Goal: Task Accomplishment & Management: Manage account settings

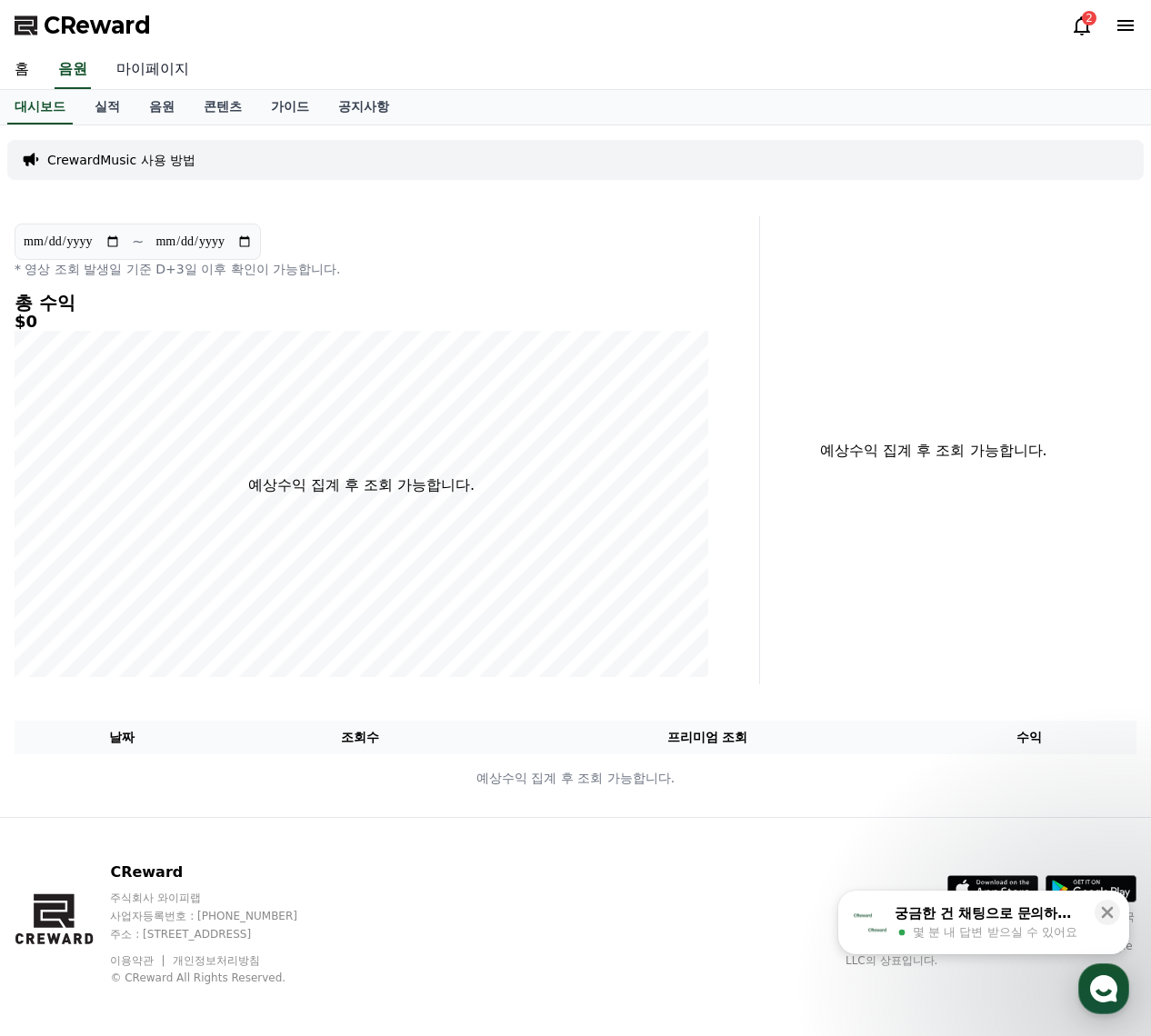
click at [138, 72] on link "마이페이지" at bounding box center [152, 70] width 102 height 38
select select "**********"
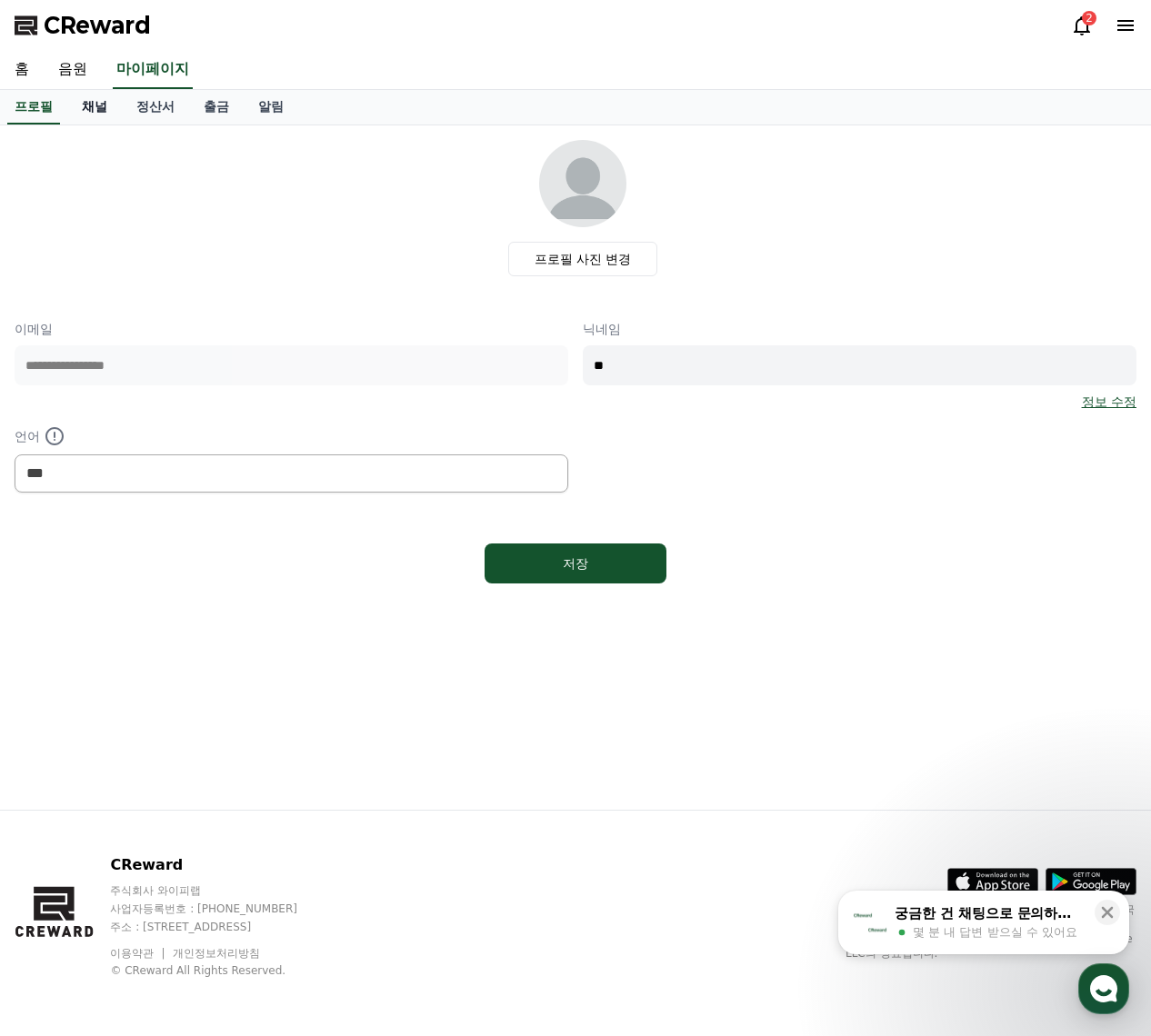
click at [101, 108] on link "채널" at bounding box center [94, 108] width 54 height 34
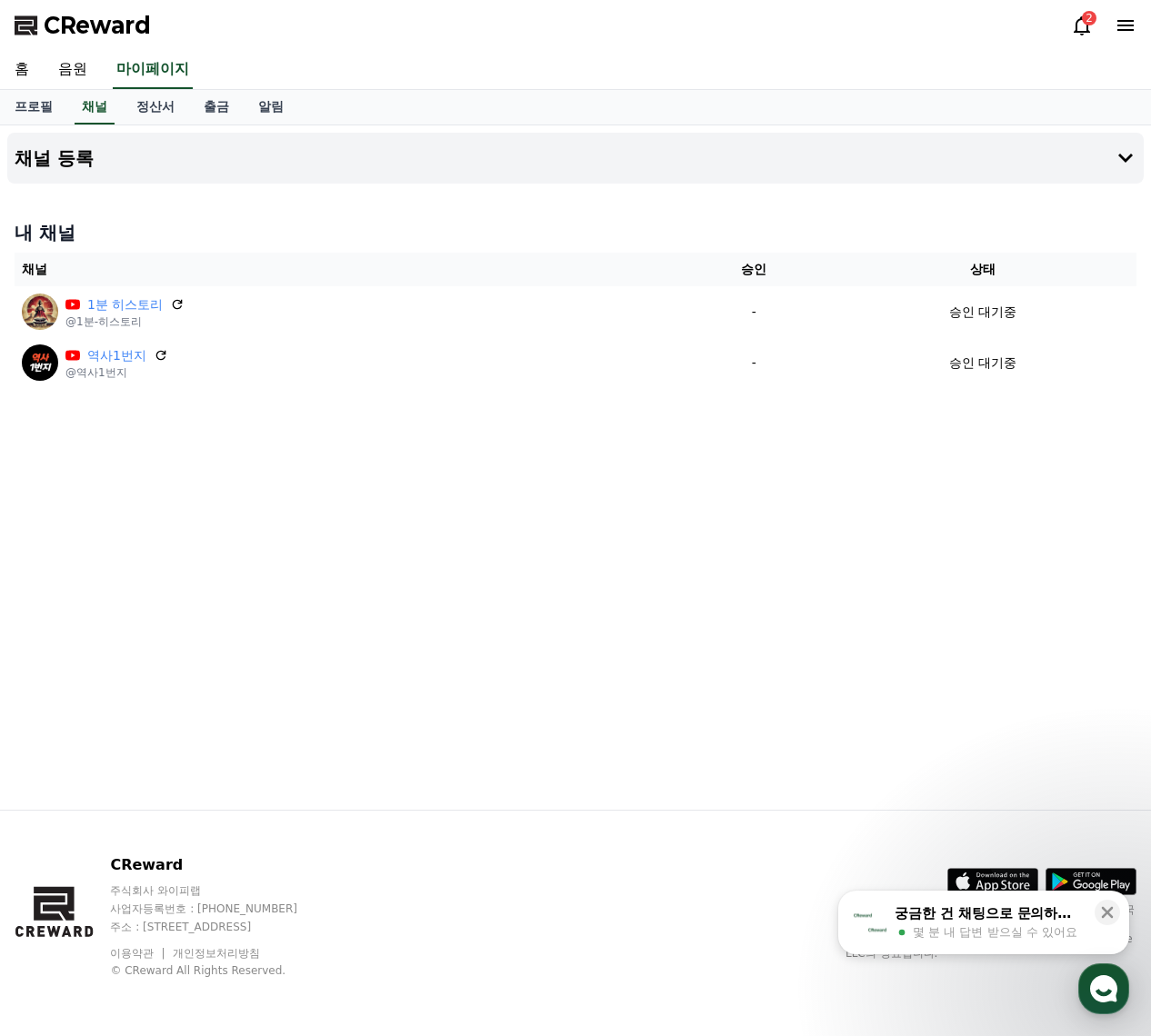
click at [236, 482] on div "채널 등록 내 채널 채널 승인 상태 1분 히스토리 @1분-히스토리 - 승인 대기중 역사1번지 @역사1번지 - 승인 대기중" at bounding box center [576, 468] width 1151 height 685
click at [467, 511] on div "채널 등록 내 채널 채널 승인 상태 1분 히스토리 @1분-히스토리 - 승인 대기중 역사1번지 @역사1번지 - 승인 대기중" at bounding box center [576, 468] width 1151 height 685
click at [238, 210] on div "채널 등록 내 채널 채널 승인 상태 1분 히스토리 @1분-히스토리 - 승인 대기중 역사1번지 @역사1번지 - 승인 대기중" at bounding box center [576, 468] width 1151 height 685
click at [60, 232] on h4 "내 채널" at bounding box center [575, 232] width 1122 height 26
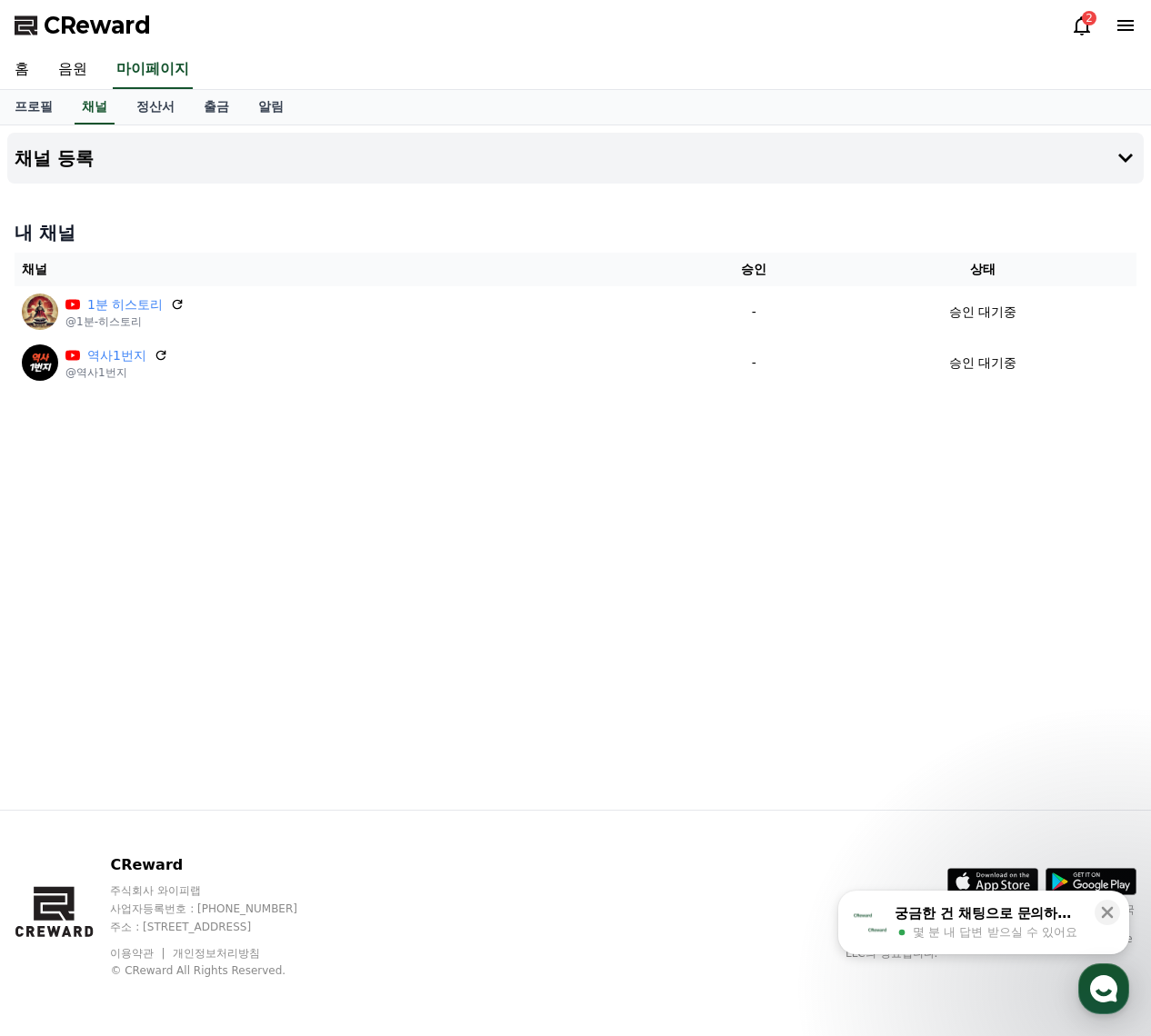
click at [263, 527] on div "채널 등록 내 채널 채널 승인 상태 1분 히스토리 @1분-히스토리 - 승인 대기중 역사1번지 @역사1번지 - 승인 대기중" at bounding box center [576, 468] width 1151 height 685
click at [712, 577] on div "채널 등록 내 채널 채널 승인 상태 1분 히스토리 @1분-히스토리 - 승인 대기중 역사1번지 @역사1번지 - 승인 대기중" at bounding box center [576, 468] width 1151 height 685
click at [515, 573] on div "채널 등록 내 채널 채널 승인 상태 1분 히스토리 @1분-히스토리 - 승인 대기중 역사1번지 @역사1번지 - 승인 대기중" at bounding box center [576, 468] width 1151 height 685
click at [535, 521] on div "채널 등록 내 채널 채널 승인 상태 1분 히스토리 @1분-히스토리 - 승인 대기중 역사1번지 @역사1번지 - 승인 대기중" at bounding box center [576, 468] width 1151 height 685
drag, startPoint x: 268, startPoint y: 34, endPoint x: 298, endPoint y: 36, distance: 30.1
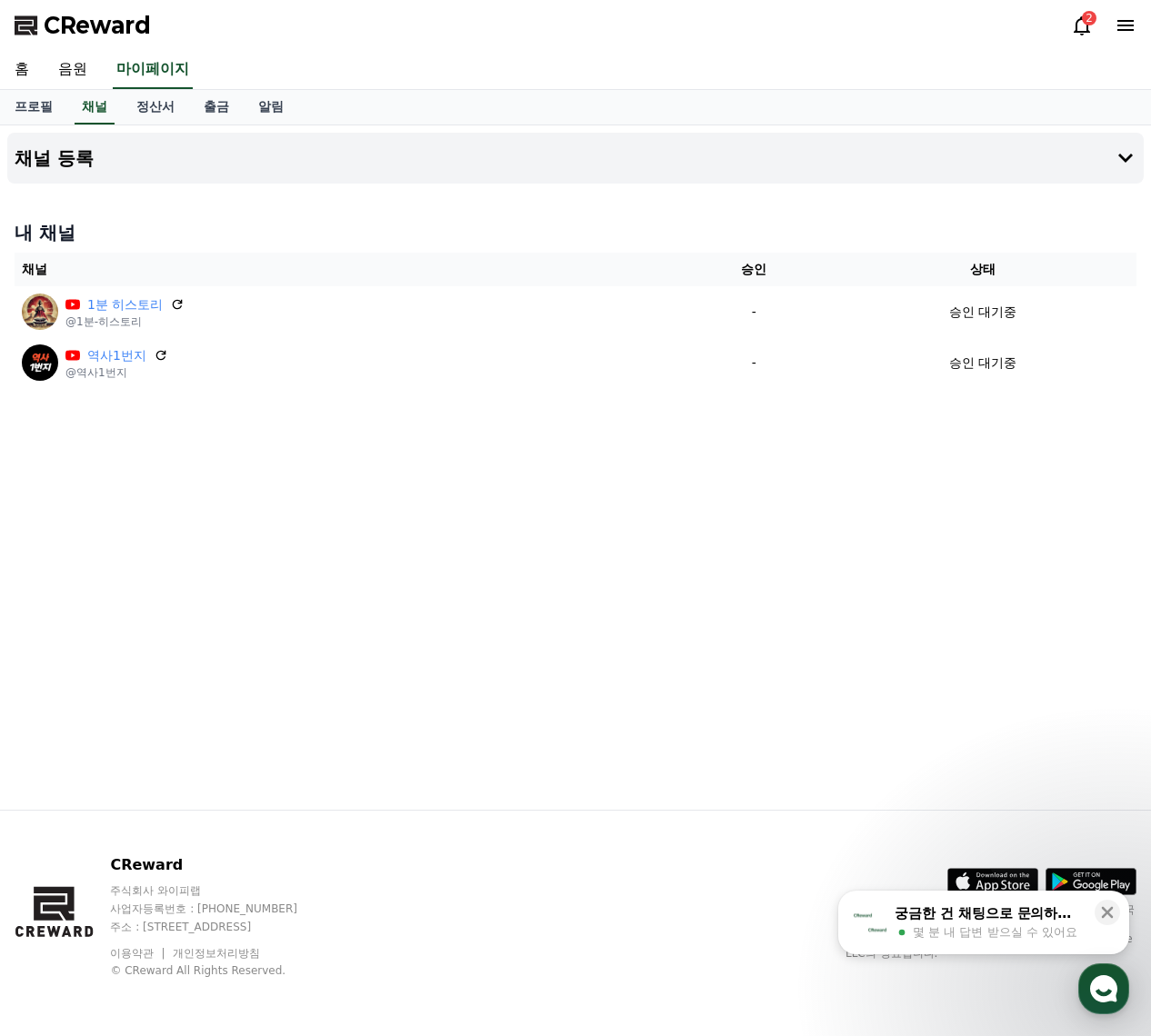
click at [268, 34] on div "CReward 2" at bounding box center [576, 26] width 1151 height 51
drag, startPoint x: 998, startPoint y: 2, endPoint x: 380, endPoint y: 580, distance: 846.2
click at [380, 580] on div "채널 등록 내 채널 채널 승인 상태 1분 히스토리 @1분-히스토리 - 승인 대기중 역사1번지 @역사1번지 - 승인 대기중" at bounding box center [576, 468] width 1151 height 685
click at [447, 649] on div "채널 등록 내 채널 채널 승인 상태 1분 히스토리 @1분-히스토리 - 승인 대기중 역사1번지 @역사1번지 - 승인 대기중" at bounding box center [576, 468] width 1151 height 685
click at [441, 646] on div "채널 등록 내 채널 채널 승인 상태 1분 히스토리 @1분-히스토리 - 승인 대기중 역사1번지 @역사1번지 - 승인 대기중" at bounding box center [576, 468] width 1151 height 685
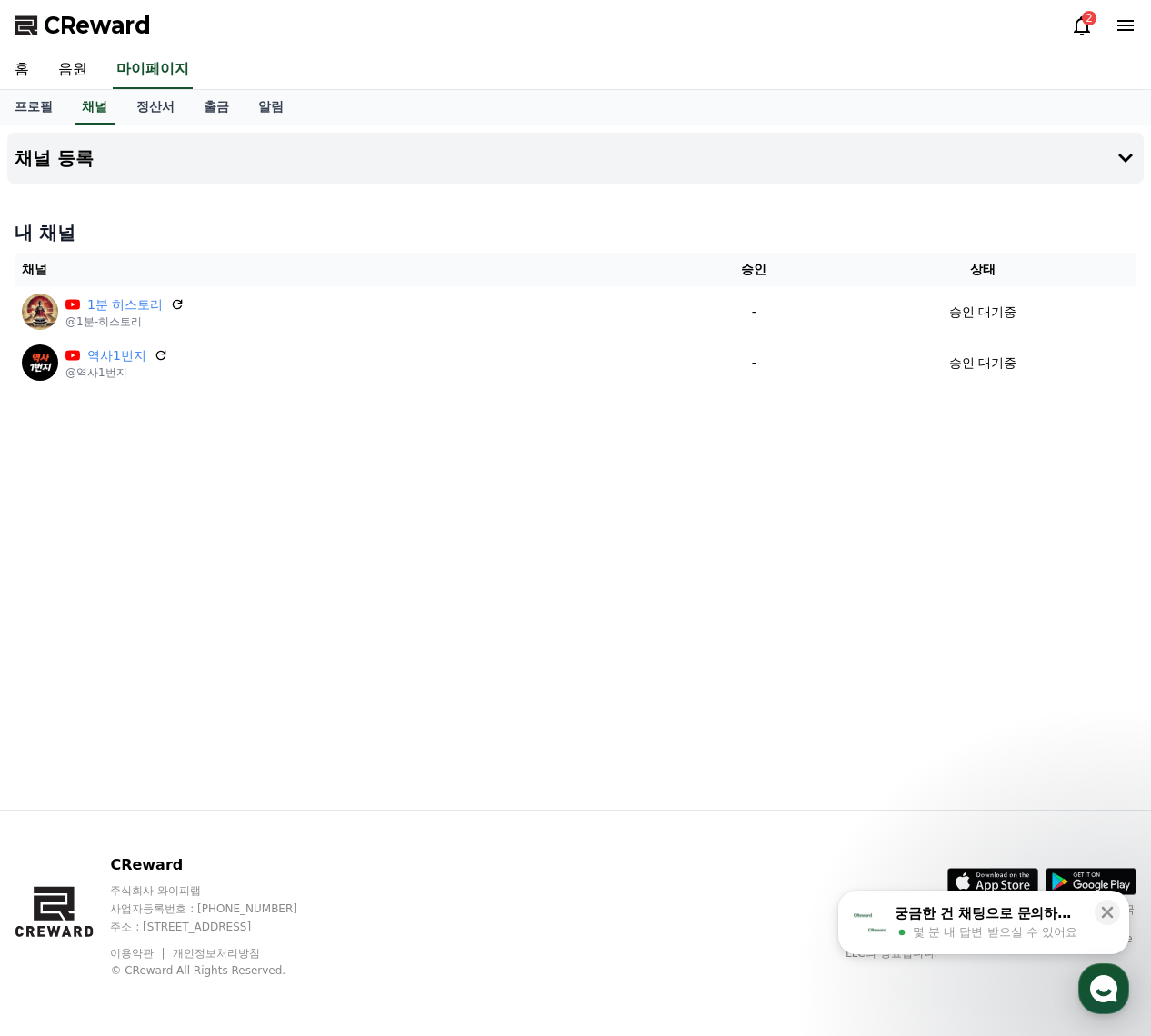
click at [360, 638] on div "채널 등록 내 채널 채널 승인 상태 1분 히스토리 @1분-히스토리 - 승인 대기중 역사1번지 @역사1번지 - 승인 대기중" at bounding box center [576, 468] width 1151 height 685
click at [1103, 909] on icon at bounding box center [1107, 913] width 11 height 11
click at [429, 629] on div "채널 등록 내 채널 채널 승인 상태 1분 히스토리 @1분-히스토리 - 승인 대기중 역사1번지 @역사1번지 - 승인 대기중" at bounding box center [576, 468] width 1151 height 685
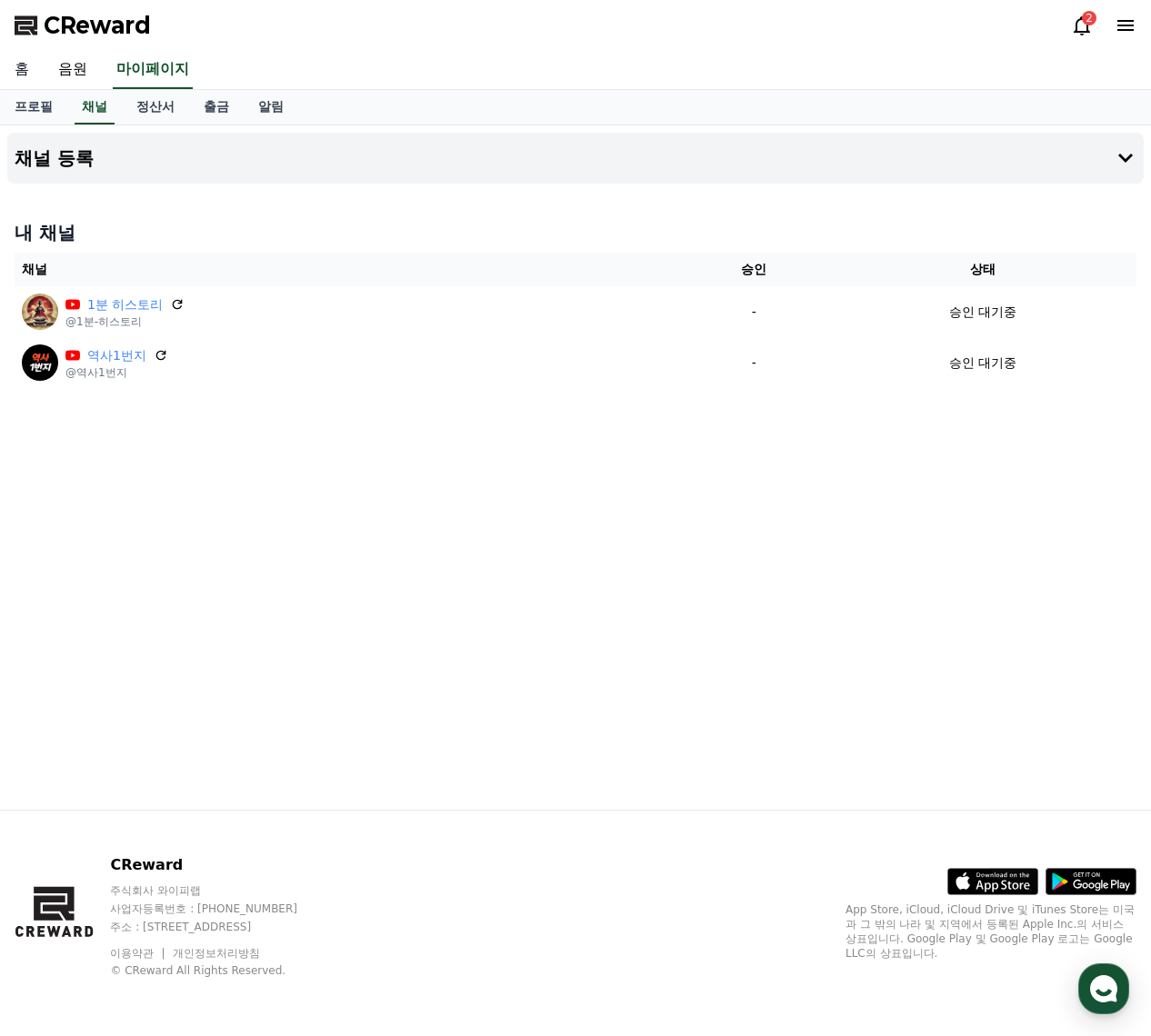
click at [27, 68] on link "홈" at bounding box center [22, 70] width 44 height 38
click at [512, 555] on div "채널 등록 내 채널 채널 승인 상태 1분 히스토리 @1분-히스토리 - 승인 대기중 역사1번지 @역사1번지 - 승인 대기중" at bounding box center [576, 468] width 1151 height 685
click at [469, 500] on div "채널 등록 내 채널 채널 승인 상태 1분 히스토리 @1분-히스토리 - 승인 대기중 역사1번지 @역사1번지 - 승인 대기중" at bounding box center [576, 468] width 1151 height 685
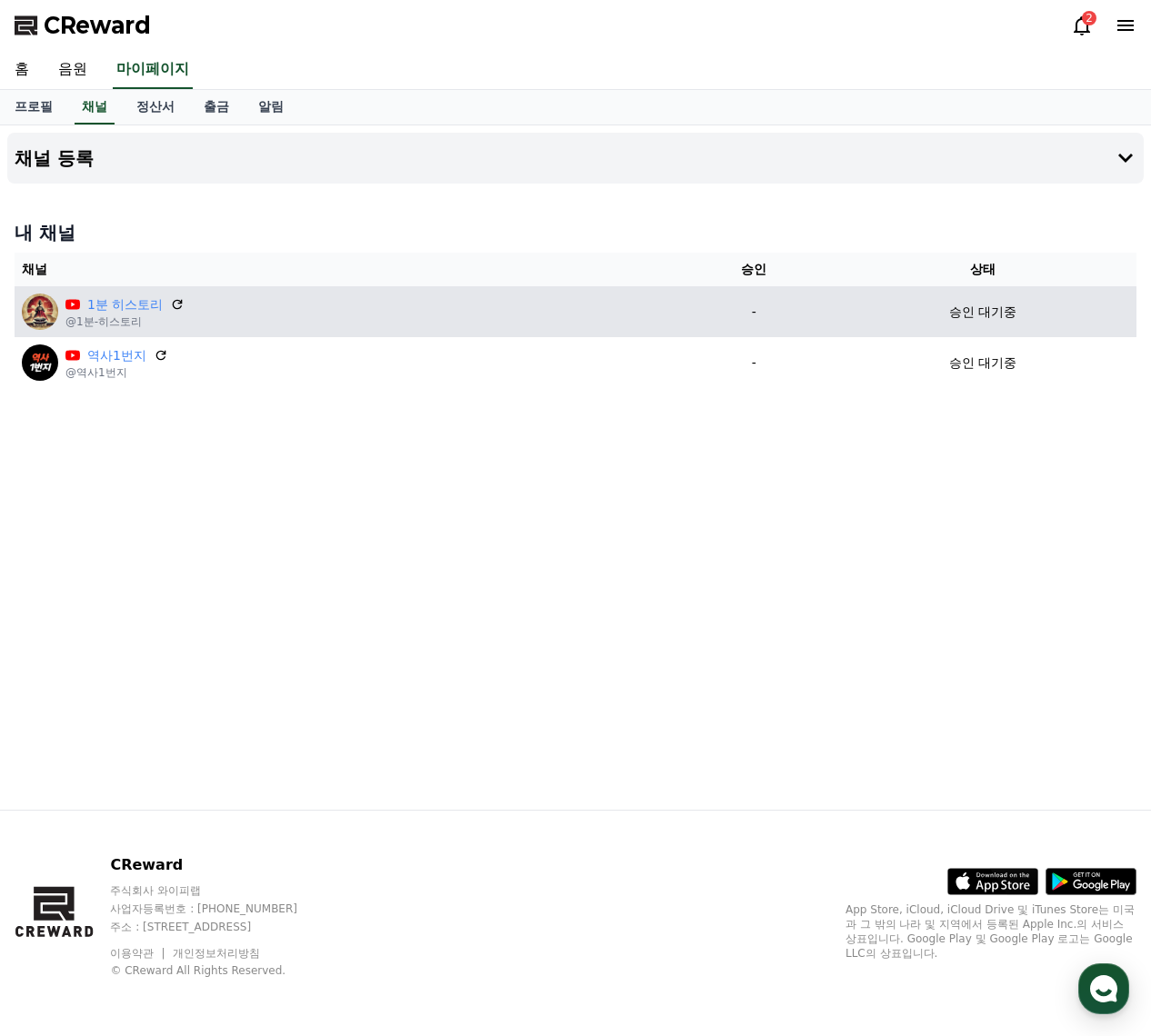
click at [963, 315] on p "승인 대기중" at bounding box center [983, 312] width 68 height 19
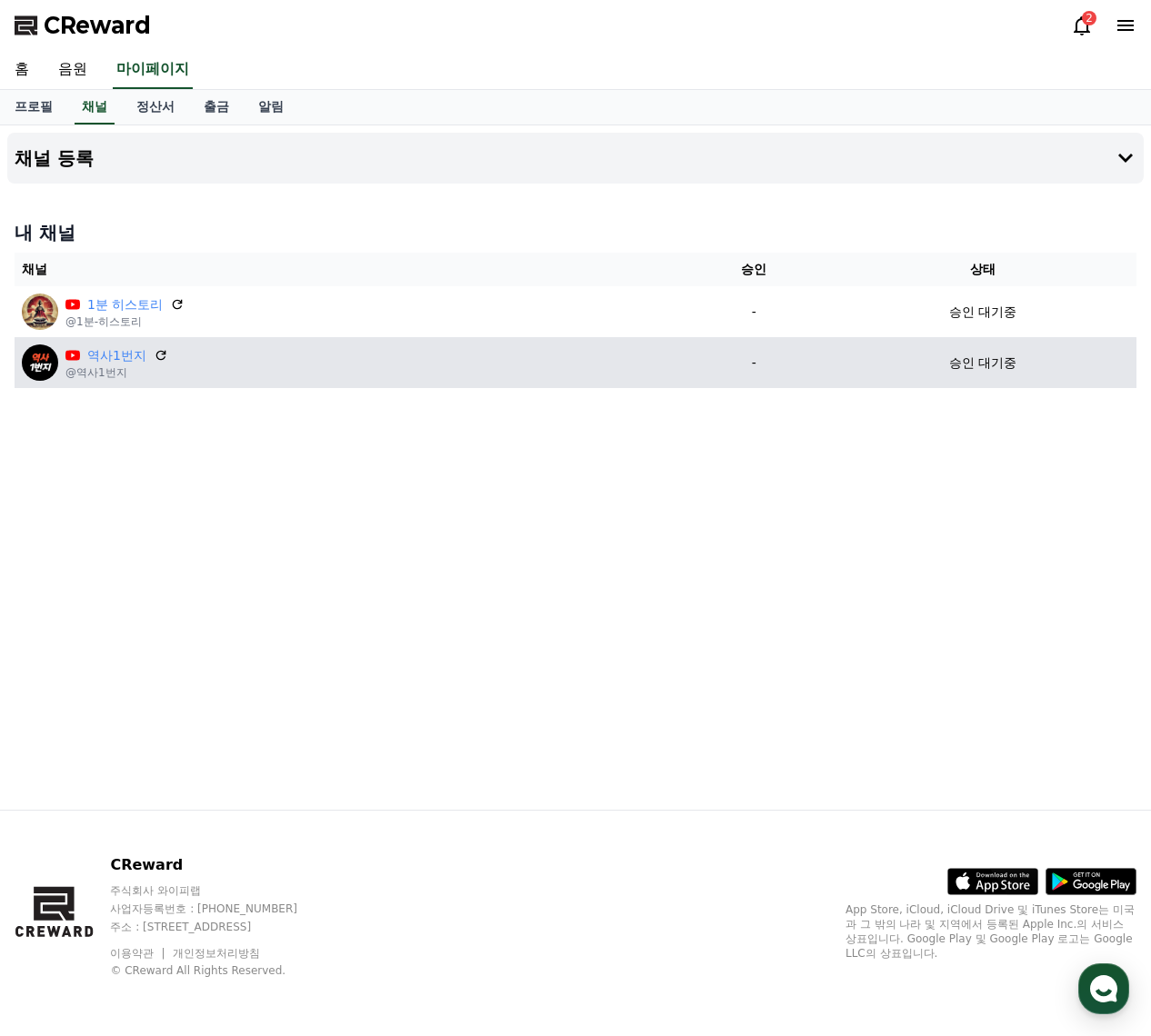
click at [741, 359] on p "-" at bounding box center [754, 363] width 135 height 19
click at [744, 366] on p "-" at bounding box center [754, 363] width 135 height 19
drag, startPoint x: 739, startPoint y: 365, endPoint x: 787, endPoint y: 365, distance: 48.0
click at [787, 365] on p "-" at bounding box center [754, 363] width 135 height 19
click at [795, 369] on p "-" at bounding box center [754, 363] width 135 height 19
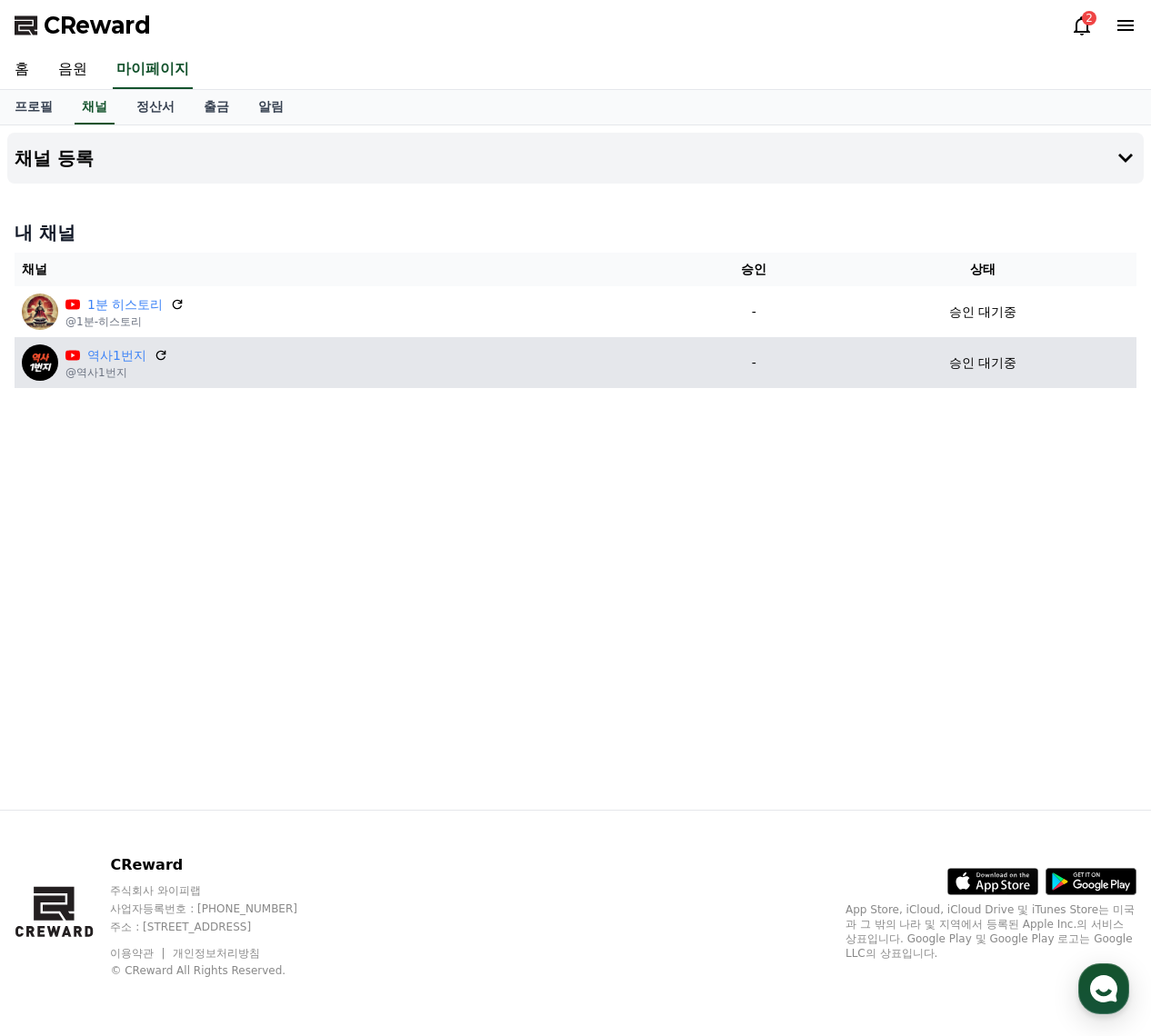
click at [829, 370] on td "승인 대기중" at bounding box center [983, 363] width 307 height 51
drag, startPoint x: 840, startPoint y: 370, endPoint x: 697, endPoint y: 363, distance: 143.2
click at [697, 363] on tr "역사1번지 @역사1번지 - 승인 대기중" at bounding box center [575, 363] width 1122 height 51
click at [690, 363] on p "-" at bounding box center [754, 363] width 135 height 19
click at [527, 369] on div "역사1번지 @역사1번지" at bounding box center [346, 362] width 650 height 36
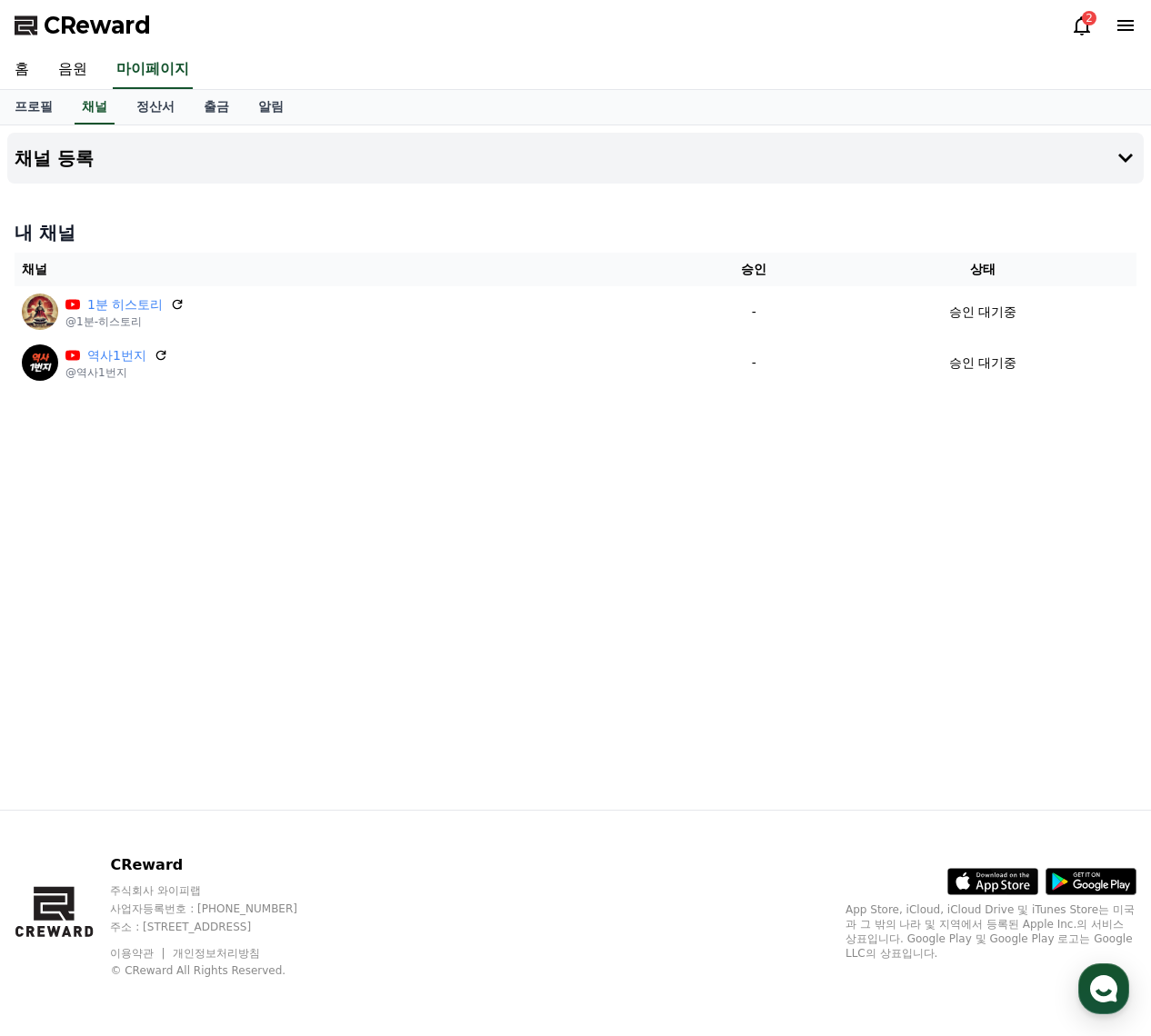
click at [397, 482] on div "채널 등록 내 채널 채널 승인 상태 1분 히스토리 @1분-히스토리 - 승인 대기중 역사1번지 @역사1번지 - 승인 대기중" at bounding box center [576, 468] width 1151 height 685
